Goal: Complete application form: Complete application form

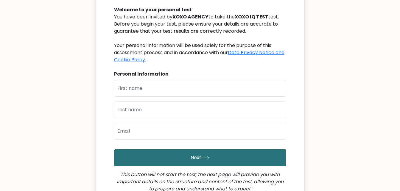
scroll to position [67, 0]
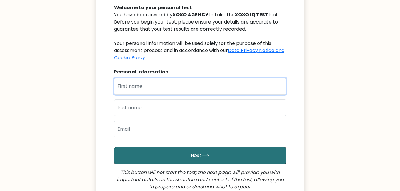
click at [141, 92] on input "text" at bounding box center [200, 86] width 172 height 17
type input "coline"
click at [114, 147] on button "Next" at bounding box center [200, 155] width 172 height 17
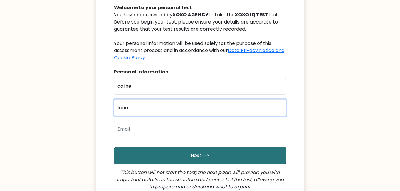
type input "feria"
click at [114, 147] on button "Next" at bounding box center [200, 155] width 172 height 17
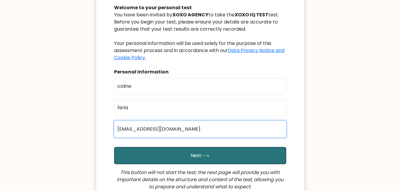
type input "[EMAIL_ADDRESS][DOMAIN_NAME]"
click at [114, 147] on button "Next" at bounding box center [200, 155] width 172 height 17
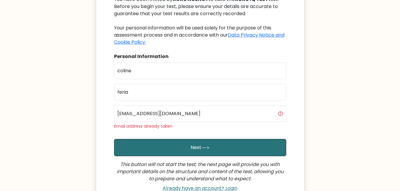
scroll to position [90, 0]
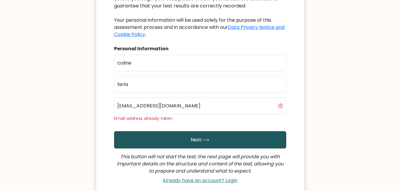
click at [174, 141] on button "Next" at bounding box center [200, 139] width 172 height 17
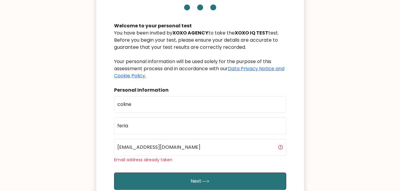
scroll to position [49, 0]
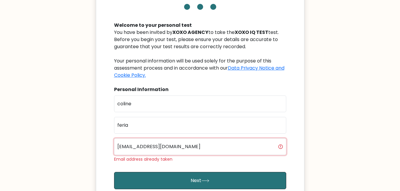
click at [163, 144] on input "[EMAIL_ADDRESS][DOMAIN_NAME]" at bounding box center [200, 146] width 172 height 17
type input "colineferia.lmc@gmail.com"
click at [114, 172] on button "Next" at bounding box center [200, 180] width 172 height 17
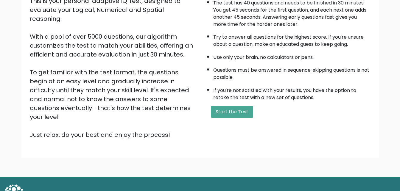
scroll to position [82, 0]
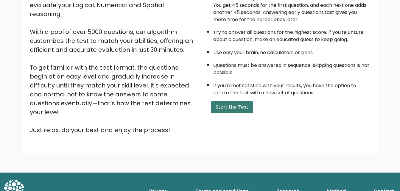
click at [233, 109] on button "Start the Test" at bounding box center [232, 107] width 42 height 12
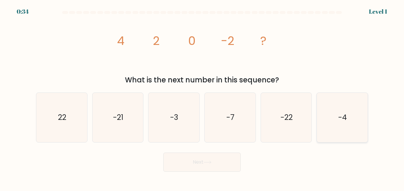
click at [347, 108] on icon "-4" at bounding box center [342, 117] width 49 height 49
click at [202, 97] on input "f. -4" at bounding box center [202, 96] width 0 height 1
radio input "true"
click at [221, 156] on button "Next" at bounding box center [201, 162] width 77 height 19
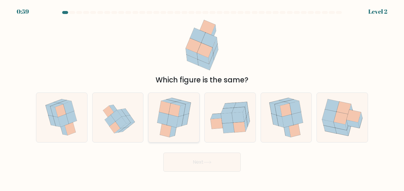
click at [174, 127] on icon at bounding box center [173, 131] width 7 height 12
click at [202, 97] on input "c." at bounding box center [202, 96] width 0 height 1
radio input "true"
click at [184, 167] on button "Next" at bounding box center [201, 162] width 77 height 19
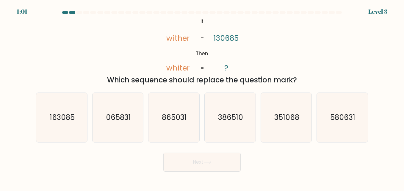
click at [226, 41] on tspan "130685" at bounding box center [226, 38] width 25 height 10
click at [71, 121] on text "163085" at bounding box center [62, 117] width 25 height 10
click at [202, 97] on input "a. 163085" at bounding box center [202, 96] width 0 height 1
radio input "true"
click at [212, 171] on button "Next" at bounding box center [201, 162] width 77 height 19
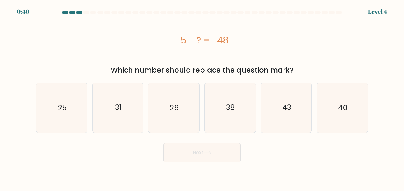
click at [212, 164] on body "0:46 Level 4 a." at bounding box center [202, 95] width 404 height 191
drag, startPoint x: 176, startPoint y: 41, endPoint x: 231, endPoint y: 39, distance: 54.8
click at [231, 39] on div "-5 - ? = -48" at bounding box center [202, 40] width 332 height 13
copy div "-5 - ? = -48"
click at [290, 87] on icon "43" at bounding box center [286, 107] width 49 height 49
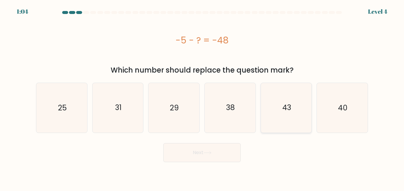
click at [202, 96] on input "e. 43" at bounding box center [202, 96] width 0 height 1
radio input "true"
click at [195, 149] on button "Next" at bounding box center [201, 152] width 77 height 19
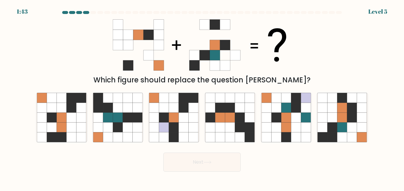
drag, startPoint x: 108, startPoint y: 19, endPoint x: 293, endPoint y: 81, distance: 195.6
click at [293, 81] on div "Which figure should replace the question mark?" at bounding box center [201, 50] width 339 height 69
drag, startPoint x: 101, startPoint y: 19, endPoint x: 264, endPoint y: 58, distance: 168.0
click at [264, 58] on div "Which figure should replace the question mark?" at bounding box center [201, 50] width 339 height 69
click at [346, 128] on icon at bounding box center [342, 128] width 10 height 10
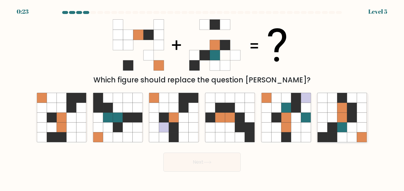
click at [202, 97] on input "f." at bounding box center [202, 96] width 0 height 1
radio input "true"
click at [199, 158] on button "Next" at bounding box center [201, 162] width 77 height 19
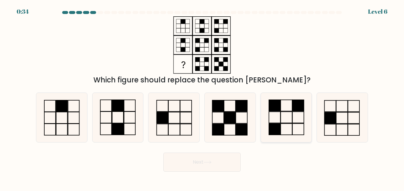
click at [289, 118] on icon at bounding box center [286, 117] width 49 height 49
click at [202, 97] on input "e." at bounding box center [202, 96] width 0 height 1
radio input "true"
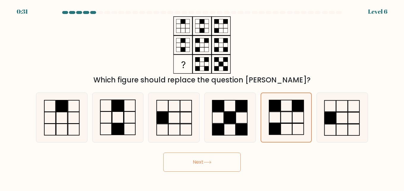
click at [223, 158] on button "Next" at bounding box center [201, 162] width 77 height 19
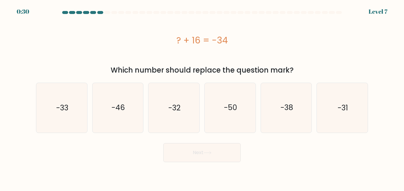
click at [223, 158] on button "Next" at bounding box center [201, 152] width 77 height 19
drag, startPoint x: 175, startPoint y: 39, endPoint x: 235, endPoint y: 46, distance: 59.9
click at [235, 46] on div "? + 16 = -34" at bounding box center [202, 40] width 332 height 13
copy div "? + 16 = -34"
click at [245, 114] on icon "-50" at bounding box center [229, 107] width 49 height 49
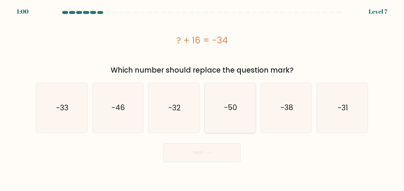
click at [202, 97] on input "d. -50" at bounding box center [202, 96] width 0 height 1
radio input "true"
click at [216, 160] on button "Next" at bounding box center [201, 152] width 77 height 19
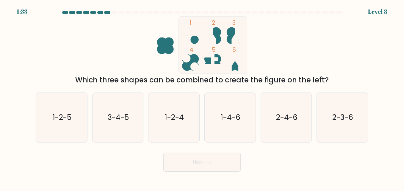
drag, startPoint x: 78, startPoint y: 21, endPoint x: 221, endPoint y: 75, distance: 152.4
click at [221, 75] on div "1 2 3 4 5 6 Which three shapes can be combined to create the figure on the left?" at bounding box center [201, 50] width 339 height 69
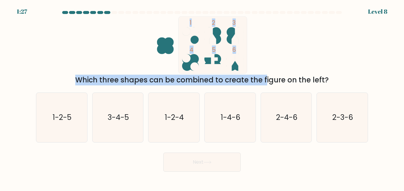
click at [296, 49] on div "1 2 3 4 5 6 Which three shapes can be combined to create the figure on the left?" at bounding box center [201, 50] width 339 height 69
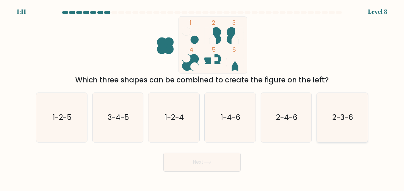
click at [358, 115] on icon "2-3-6" at bounding box center [342, 117] width 49 height 49
click at [202, 97] on input "f. 2-3-6" at bounding box center [202, 96] width 0 height 1
radio input "true"
click at [228, 155] on button "Next" at bounding box center [201, 162] width 77 height 19
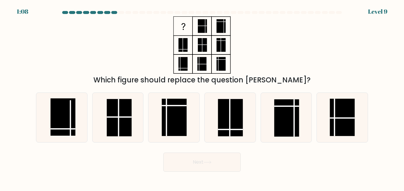
click at [216, 165] on button "Next" at bounding box center [201, 162] width 77 height 19
click at [257, 51] on div "Which figure should replace the question mark?" at bounding box center [201, 50] width 339 height 69
click at [79, 126] on icon at bounding box center [61, 117] width 49 height 49
click at [202, 97] on input "a." at bounding box center [202, 96] width 0 height 1
radio input "true"
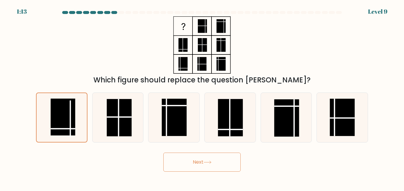
click at [193, 162] on button "Next" at bounding box center [201, 162] width 77 height 19
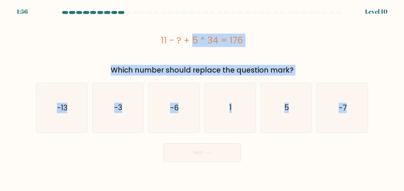
drag, startPoint x: 193, startPoint y: 162, endPoint x: 160, endPoint y: 41, distance: 125.7
click at [160, 41] on body "1:56 Level 10 1" at bounding box center [202, 95] width 404 height 191
click at [160, 41] on div "11 - ? + 5 * 34 = 176" at bounding box center [202, 40] width 332 height 13
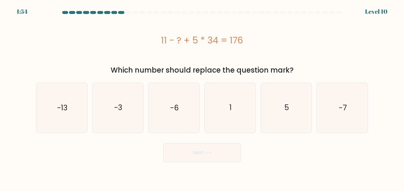
drag, startPoint x: 160, startPoint y: 41, endPoint x: 269, endPoint y: 45, distance: 109.0
click at [269, 45] on div "11 - ? + 5 * 34 = 176" at bounding box center [202, 40] width 332 height 13
copy div "11 - ? + 5 * 34 = 176"
click at [287, 113] on icon "5" at bounding box center [286, 107] width 49 height 49
click at [202, 97] on input "e. 5" at bounding box center [202, 96] width 0 height 1
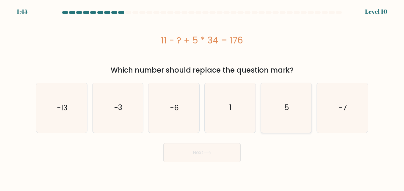
radio input "true"
click at [188, 156] on button "Next" at bounding box center [201, 152] width 77 height 19
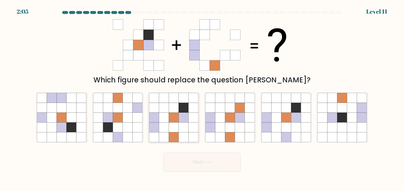
click at [173, 124] on icon at bounding box center [174, 128] width 10 height 10
click at [202, 97] on input "c." at bounding box center [202, 96] width 0 height 1
radio input "true"
click at [189, 169] on button "Next" at bounding box center [201, 162] width 77 height 19
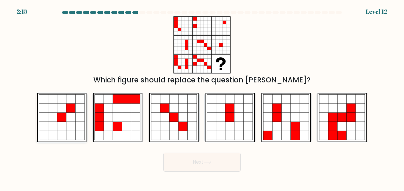
click at [46, 109] on icon at bounding box center [43, 108] width 9 height 9
click at [202, 97] on input "a." at bounding box center [202, 96] width 0 height 1
radio input "true"
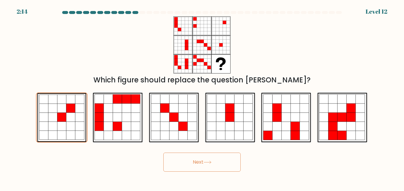
click at [189, 164] on button "Next" at bounding box center [201, 162] width 77 height 19
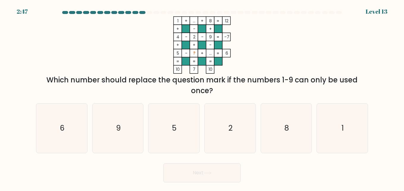
drag, startPoint x: 164, startPoint y: 16, endPoint x: 237, endPoint y: 92, distance: 105.2
click at [237, 92] on form at bounding box center [202, 96] width 404 height 171
copy form "1 + ... + 8 12 + - + 4 - 2 - 9 -7 + + - 5 - ? + ... = 6 = = = = 10 7 10 = Which…"
click at [243, 56] on icon "1 + ... + 8 12 + - + 4 - 2 - 9 -7 + + - 5 - ? + ... = 6 = = = = 10 7 10 =" at bounding box center [202, 44] width 179 height 57
click at [62, 123] on icon "6" at bounding box center [61, 128] width 49 height 49
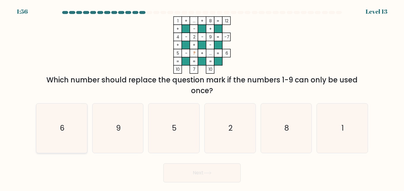
click at [202, 97] on input "a. 6" at bounding box center [202, 96] width 0 height 1
radio input "true"
click at [185, 182] on button "Next" at bounding box center [201, 172] width 77 height 19
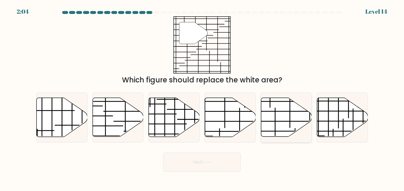
click at [268, 105] on icon at bounding box center [286, 117] width 51 height 39
click at [202, 97] on input "e." at bounding box center [202, 96] width 0 height 1
radio input "true"
click at [210, 167] on button "Next" at bounding box center [201, 162] width 77 height 19
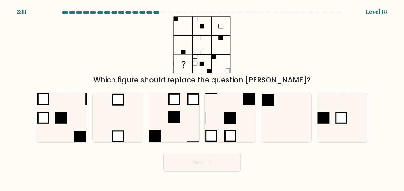
drag, startPoint x: 168, startPoint y: 17, endPoint x: 268, endPoint y: 68, distance: 111.9
click at [268, 68] on div "Which figure should replace the question mark?" at bounding box center [201, 50] width 339 height 69
click at [341, 128] on icon at bounding box center [342, 117] width 49 height 49
click at [202, 97] on input "f." at bounding box center [202, 96] width 0 height 1
radio input "true"
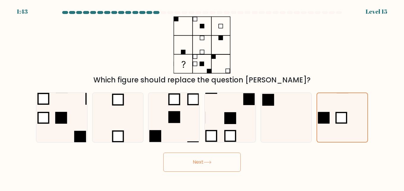
click at [192, 162] on button "Next" at bounding box center [201, 162] width 77 height 19
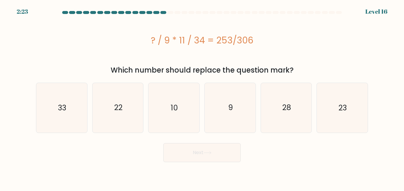
drag, startPoint x: 140, startPoint y: 41, endPoint x: 270, endPoint y: 42, distance: 129.2
click at [270, 42] on div "? / 9 * 11 / 34 = 253/306" at bounding box center [202, 40] width 332 height 13
copy div "? / 9 * 11 / 34 = 253/306"
click at [328, 99] on icon "23" at bounding box center [342, 107] width 49 height 49
click at [202, 97] on input "f. 23" at bounding box center [202, 96] width 0 height 1
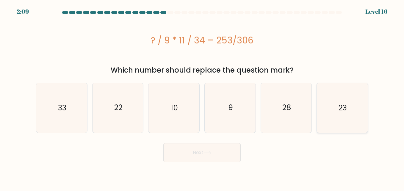
radio input "true"
click at [179, 148] on button "Next" at bounding box center [201, 152] width 77 height 19
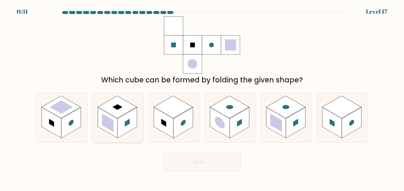
click at [112, 128] on rect at bounding box center [108, 123] width 12 height 18
click at [202, 97] on input "b." at bounding box center [202, 96] width 0 height 1
radio input "true"
click at [194, 164] on button "Next" at bounding box center [201, 162] width 77 height 19
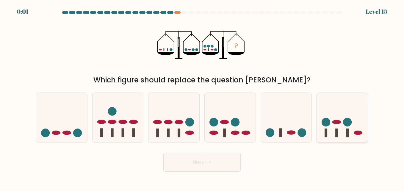
click at [322, 128] on icon at bounding box center [342, 117] width 51 height 42
click at [202, 97] on input "f." at bounding box center [202, 96] width 0 height 1
radio input "true"
click at [226, 160] on button "Next" at bounding box center [201, 162] width 77 height 19
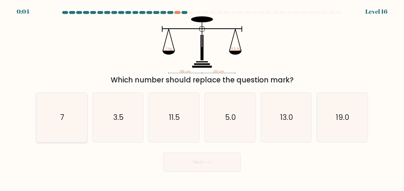
click at [77, 104] on icon "7" at bounding box center [61, 117] width 49 height 49
click at [202, 97] on input "a. 7" at bounding box center [202, 96] width 0 height 1
radio input "true"
click at [199, 164] on button "Next" at bounding box center [201, 162] width 77 height 19
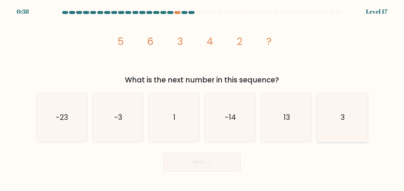
click at [329, 109] on icon "3" at bounding box center [342, 117] width 49 height 49
click at [202, 97] on input "f. 3" at bounding box center [202, 96] width 0 height 1
radio input "true"
click at [217, 163] on button "Next" at bounding box center [201, 162] width 77 height 19
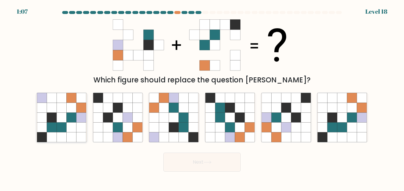
click at [60, 123] on icon at bounding box center [62, 128] width 10 height 10
click at [202, 97] on input "a." at bounding box center [202, 96] width 0 height 1
radio input "true"
click at [174, 164] on button "Next" at bounding box center [201, 162] width 77 height 19
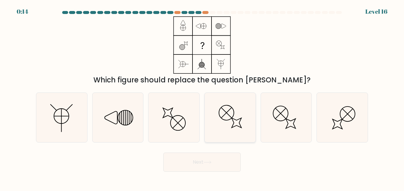
click at [230, 118] on icon at bounding box center [229, 117] width 49 height 49
click at [202, 97] on input "d." at bounding box center [202, 96] width 0 height 1
radio input "true"
click at [188, 159] on button "Next" at bounding box center [201, 162] width 77 height 19
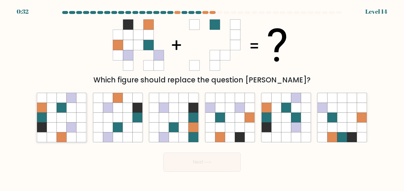
click at [59, 131] on icon at bounding box center [62, 128] width 10 height 10
click at [202, 97] on input "a." at bounding box center [202, 96] width 0 height 1
radio input "true"
click at [175, 155] on button "Next" at bounding box center [201, 162] width 77 height 19
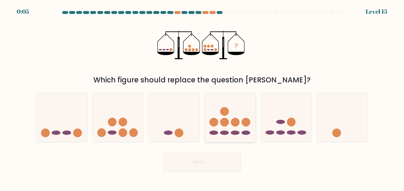
click at [226, 116] on icon at bounding box center [230, 117] width 51 height 42
click at [202, 97] on input "d." at bounding box center [202, 96] width 0 height 1
radio input "true"
click at [197, 167] on button "Next" at bounding box center [201, 162] width 77 height 19
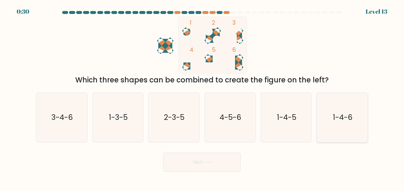
click at [330, 121] on icon "1-4-6" at bounding box center [342, 117] width 49 height 49
click at [202, 97] on input "f. 1-4-6" at bounding box center [202, 96] width 0 height 1
radio input "true"
click at [213, 164] on button "Next" at bounding box center [201, 162] width 77 height 19
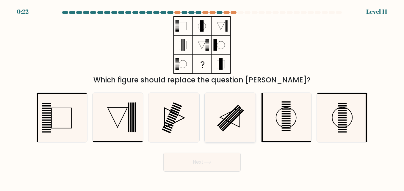
click at [219, 115] on icon at bounding box center [229, 117] width 49 height 49
click at [202, 97] on input "d." at bounding box center [202, 96] width 0 height 1
radio input "true"
click at [202, 158] on button "Next" at bounding box center [201, 162] width 77 height 19
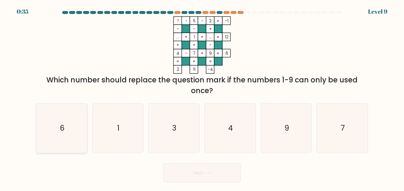
click at [54, 134] on icon "6" at bounding box center [61, 128] width 49 height 49
click at [202, 97] on input "a. 6" at bounding box center [202, 96] width 0 height 1
radio input "true"
click at [177, 169] on button "Next" at bounding box center [201, 172] width 77 height 19
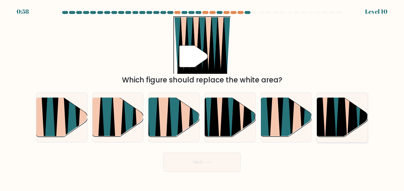
click at [332, 113] on icon at bounding box center [331, 98] width 12 height 102
click at [202, 97] on input "f." at bounding box center [202, 96] width 0 height 1
radio input "true"
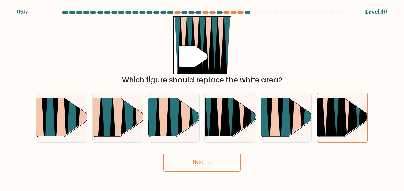
click at [223, 169] on button "Next" at bounding box center [201, 162] width 77 height 19
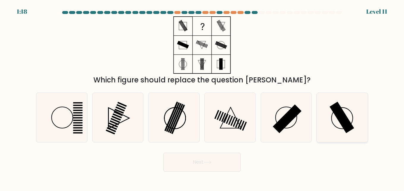
click at [335, 121] on icon at bounding box center [342, 117] width 49 height 49
click at [202, 97] on input "f." at bounding box center [202, 96] width 0 height 1
radio input "true"
click at [203, 165] on button "Next" at bounding box center [201, 162] width 77 height 19
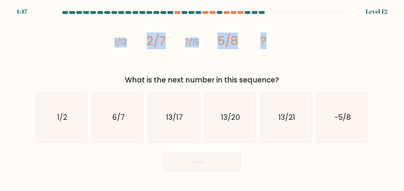
drag, startPoint x: 99, startPoint y: 40, endPoint x: 287, endPoint y: 39, distance: 188.4
click at [287, 39] on div "image/svg+xml 1/13 2/7 7/15 5/8 ? What is the next number in this sequence?" at bounding box center [201, 50] width 339 height 69
copy g "1/13 2/7 7/15 5/8 ?"
click at [287, 27] on icon "image/svg+xml 1/13 2/7 7/15 5/8 ?" at bounding box center [202, 44] width 179 height 57
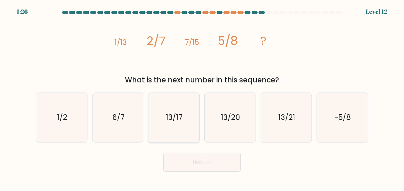
click at [167, 121] on text "13/17" at bounding box center [174, 117] width 17 height 10
click at [202, 97] on input "c. 13/17" at bounding box center [202, 96] width 0 height 1
radio input "true"
click at [193, 164] on button "Next" at bounding box center [201, 162] width 77 height 19
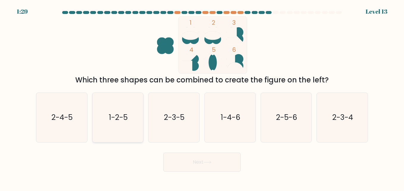
click at [116, 129] on icon "1-2-5" at bounding box center [117, 117] width 49 height 49
click at [202, 97] on input "b. 1-2-5" at bounding box center [202, 96] width 0 height 1
radio input "true"
click at [188, 162] on button "Next" at bounding box center [201, 162] width 77 height 19
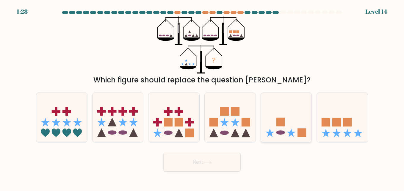
click at [284, 120] on rect at bounding box center [280, 122] width 9 height 9
click at [202, 97] on input "e." at bounding box center [202, 96] width 0 height 1
radio input "true"
click at [195, 162] on button "Next" at bounding box center [201, 162] width 77 height 19
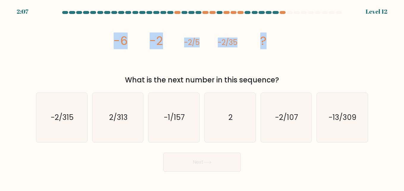
drag, startPoint x: 103, startPoint y: 41, endPoint x: 305, endPoint y: 35, distance: 202.2
click at [305, 35] on div "image/svg+xml -6 -2 -2/5 -2/35 ? What is the next number in this sequence?" at bounding box center [201, 50] width 339 height 69
copy g "-6 -2 -2/5 -2/35 ?"
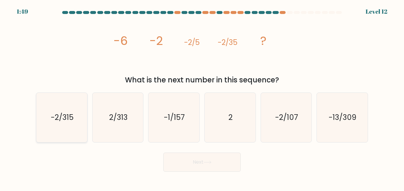
click at [71, 127] on icon "-2/315" at bounding box center [61, 117] width 49 height 49
click at [202, 97] on input "a. -2/315" at bounding box center [202, 96] width 0 height 1
radio input "true"
click at [190, 166] on button "Next" at bounding box center [201, 162] width 77 height 19
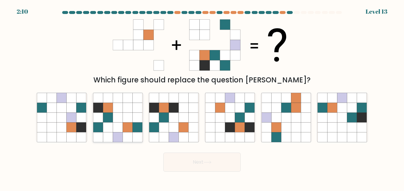
click at [122, 125] on icon at bounding box center [118, 128] width 10 height 10
click at [202, 97] on input "b." at bounding box center [202, 96] width 0 height 1
radio input "true"
click at [193, 161] on button "Next" at bounding box center [201, 162] width 77 height 19
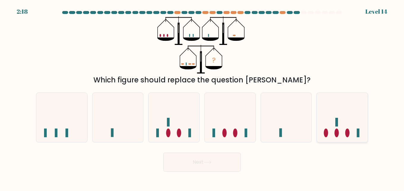
click at [325, 130] on ellipse at bounding box center [326, 133] width 4 height 9
click at [202, 97] on input "f." at bounding box center [202, 96] width 0 height 1
radio input "true"
click at [194, 162] on button "Next" at bounding box center [201, 162] width 77 height 19
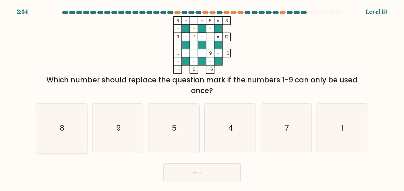
click at [74, 126] on icon "8" at bounding box center [61, 128] width 49 height 49
click at [202, 97] on input "a. 8" at bounding box center [202, 96] width 0 height 1
radio input "true"
click at [187, 179] on button "Next" at bounding box center [201, 172] width 77 height 19
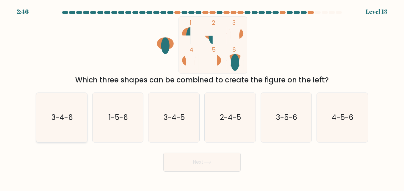
click at [65, 125] on icon "3-4-6" at bounding box center [61, 117] width 49 height 49
click at [202, 97] on input "a. 3-4-6" at bounding box center [202, 96] width 0 height 1
radio input "true"
click at [182, 167] on button "Next" at bounding box center [201, 162] width 77 height 19
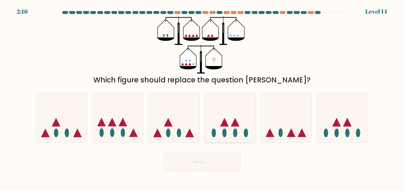
click at [234, 119] on icon at bounding box center [230, 117] width 51 height 42
click at [202, 97] on input "d." at bounding box center [202, 96] width 0 height 1
radio input "true"
click at [223, 158] on button "Next" at bounding box center [201, 162] width 77 height 19
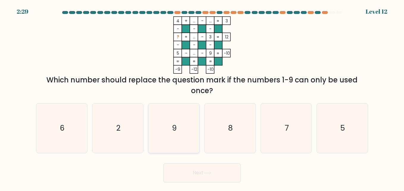
click at [176, 130] on text "9" at bounding box center [174, 128] width 5 height 10
click at [202, 97] on input "c. 9" at bounding box center [202, 96] width 0 height 1
radio input "true"
click at [176, 176] on button "Next" at bounding box center [201, 172] width 77 height 19
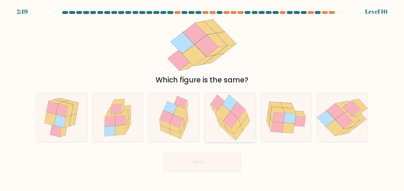
click at [237, 112] on icon at bounding box center [238, 110] width 15 height 17
click at [202, 97] on input "d." at bounding box center [202, 96] width 0 height 1
radio input "true"
click at [226, 161] on button "Next" at bounding box center [201, 162] width 77 height 19
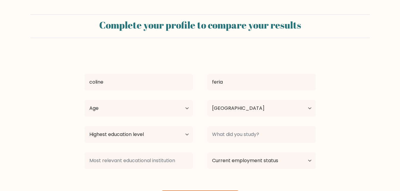
select select "PH"
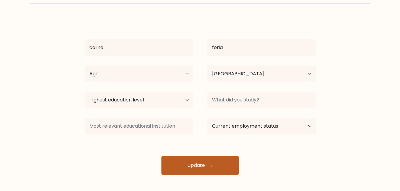
click at [197, 163] on button "Update" at bounding box center [199, 165] width 77 height 19
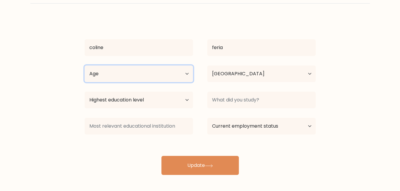
click at [159, 70] on select "Age Under 18 years old 18-24 years old 25-34 years old 35-44 years old 45-54 ye…" at bounding box center [139, 73] width 108 height 17
select select "18_24"
click at [85, 65] on select "Age Under 18 years old 18-24 years old 25-34 years old 35-44 years old 45-54 ye…" at bounding box center [139, 73] width 108 height 17
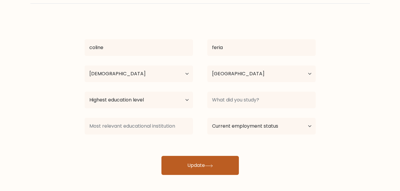
click at [165, 158] on button "Update" at bounding box center [199, 165] width 77 height 19
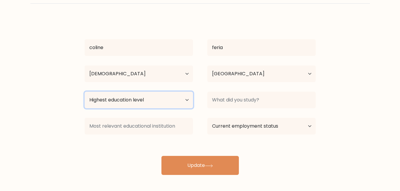
click at [144, 95] on select "Highest education level No schooling Primary Lower Secondary Upper Secondary Oc…" at bounding box center [139, 100] width 108 height 17
click at [85, 92] on select "Highest education level No schooling Primary Lower Secondary Upper Secondary Oc…" at bounding box center [139, 100] width 108 height 17
click at [158, 102] on select "Highest education level No schooling Primary Lower Secondary Upper Secondary Oc…" at bounding box center [139, 100] width 108 height 17
select select "bachelors_degree"
click at [85, 92] on select "Highest education level No schooling Primary Lower Secondary Upper Secondary Oc…" at bounding box center [139, 100] width 108 height 17
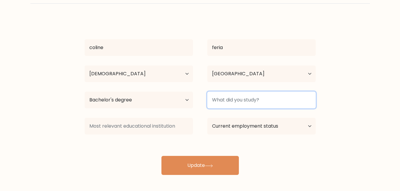
click at [239, 104] on input at bounding box center [261, 100] width 108 height 17
type input "bshm"
click at [161, 156] on button "Update" at bounding box center [199, 165] width 77 height 19
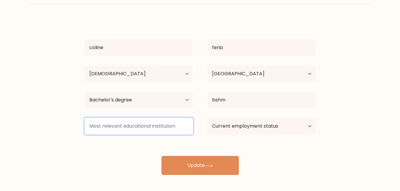
click at [167, 131] on input at bounding box center [139, 126] width 108 height 17
click at [170, 122] on input at bounding box center [139, 126] width 108 height 17
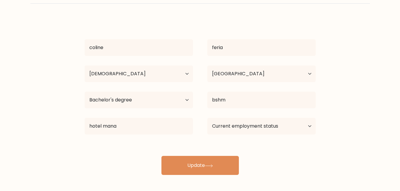
click at [149, 144] on div "coline feria Age Under 18 years old 18-24 years old 25-34 years old 35-44 years…" at bounding box center [200, 96] width 238 height 157
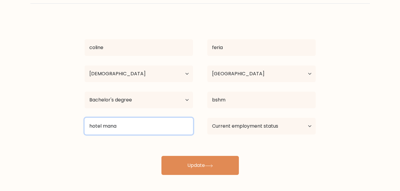
click at [152, 130] on input "hotel mana" at bounding box center [139, 126] width 108 height 17
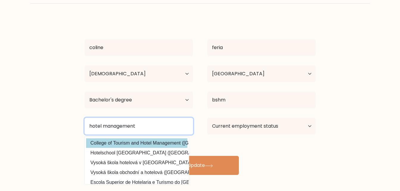
type input "hotel management"
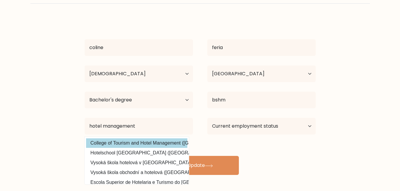
click at [130, 142] on div "coline feria Age Under 18 years old 18-24 years old 25-34 years old 35-44 years…" at bounding box center [200, 96] width 238 height 157
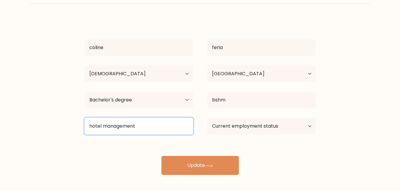
click at [148, 126] on input "hotel management" at bounding box center [139, 126] width 108 height 17
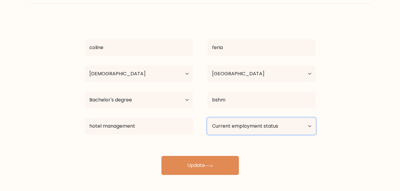
click at [244, 121] on select "Current employment status Employed Student Retired Other / prefer not to answer" at bounding box center [261, 126] width 108 height 17
select select "employed"
click at [207, 118] on select "Current employment status Employed Student Retired Other / prefer not to answer" at bounding box center [261, 126] width 108 height 17
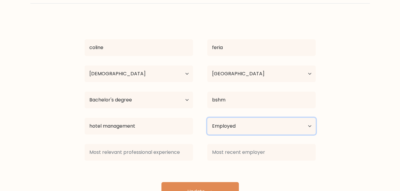
scroll to position [45, 0]
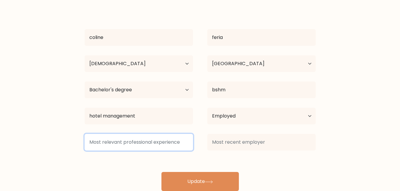
click at [175, 141] on input at bounding box center [139, 142] width 108 height 17
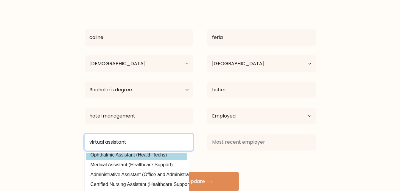
scroll to position [26, 0]
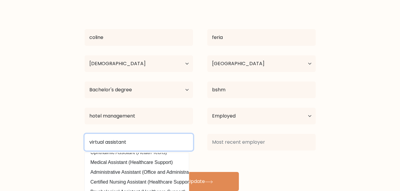
click at [134, 143] on input "virtual assistant" at bounding box center [139, 142] width 108 height 17
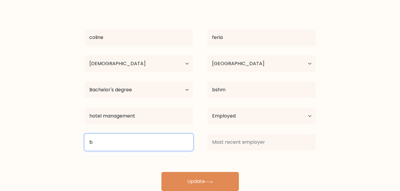
scroll to position [0, 0]
type input "b"
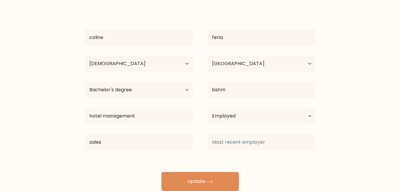
click at [130, 160] on div "coline feria Age Under 18 years old 18-24 years old 25-34 years old 35-44 years…" at bounding box center [200, 99] width 238 height 183
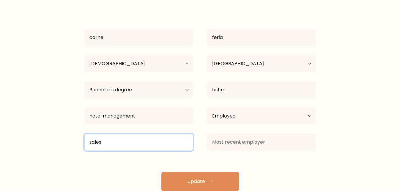
click at [161, 143] on input "sales" at bounding box center [139, 142] width 108 height 17
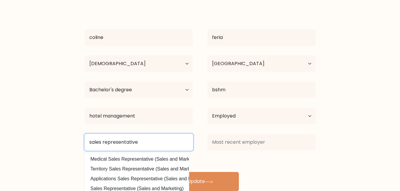
type input "sales representative"
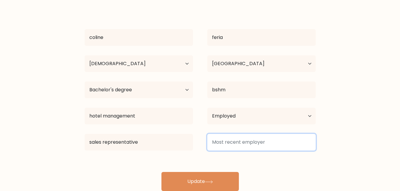
click at [235, 145] on input at bounding box center [261, 142] width 108 height 17
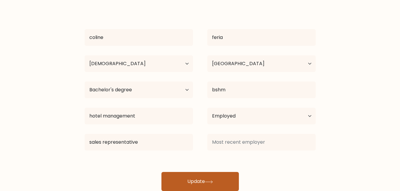
click at [208, 174] on button "Update" at bounding box center [199, 181] width 77 height 19
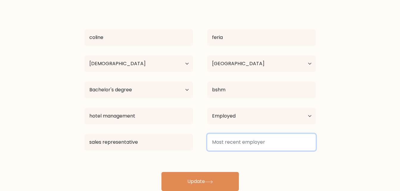
click at [229, 146] on input at bounding box center [261, 142] width 108 height 17
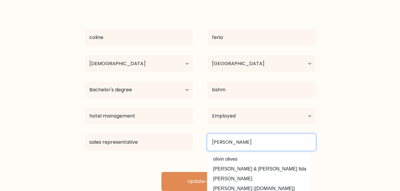
type input "oliver"
click at [161, 172] on button "Update" at bounding box center [199, 181] width 77 height 19
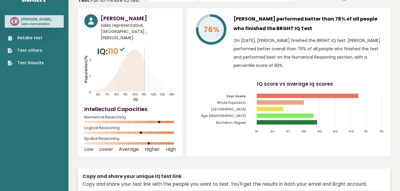
scroll to position [17, 0]
